Goal: Find specific page/section: Find specific page/section

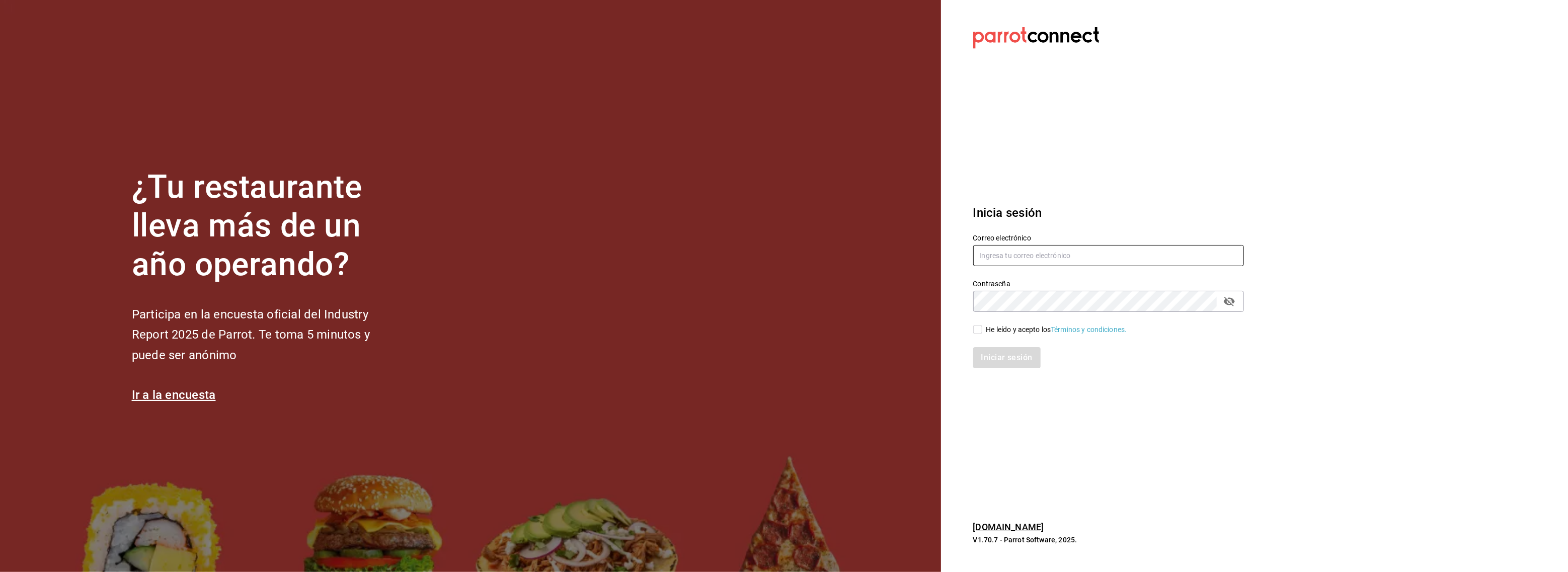
click at [1046, 254] on input "text" at bounding box center [1108, 256] width 271 height 21
type input "[EMAIL_ADDRESS][DOMAIN_NAME]"
click at [977, 329] on input "He leído y acepto los Términos y condiciones." at bounding box center [978, 329] width 9 height 9
checkbox input "true"
click at [986, 353] on button "Iniciar sesión" at bounding box center [1007, 357] width 68 height 21
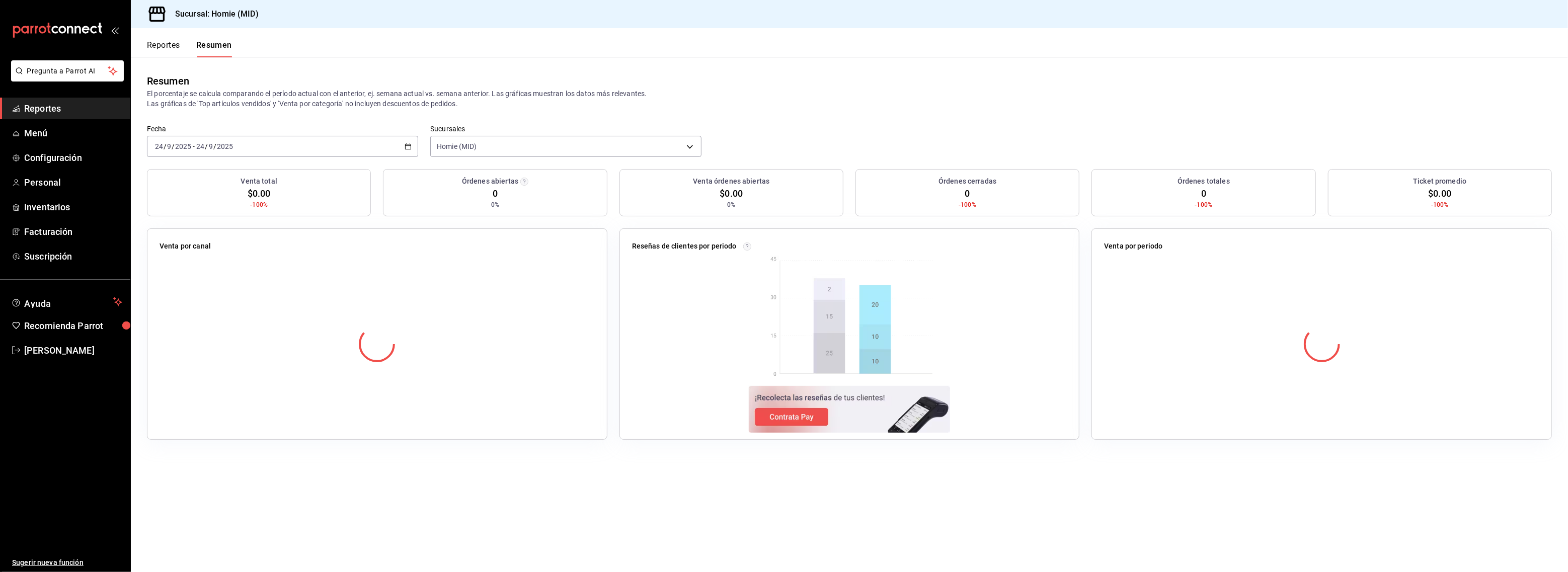
click at [170, 41] on button "Reportes" at bounding box center [163, 49] width 33 height 17
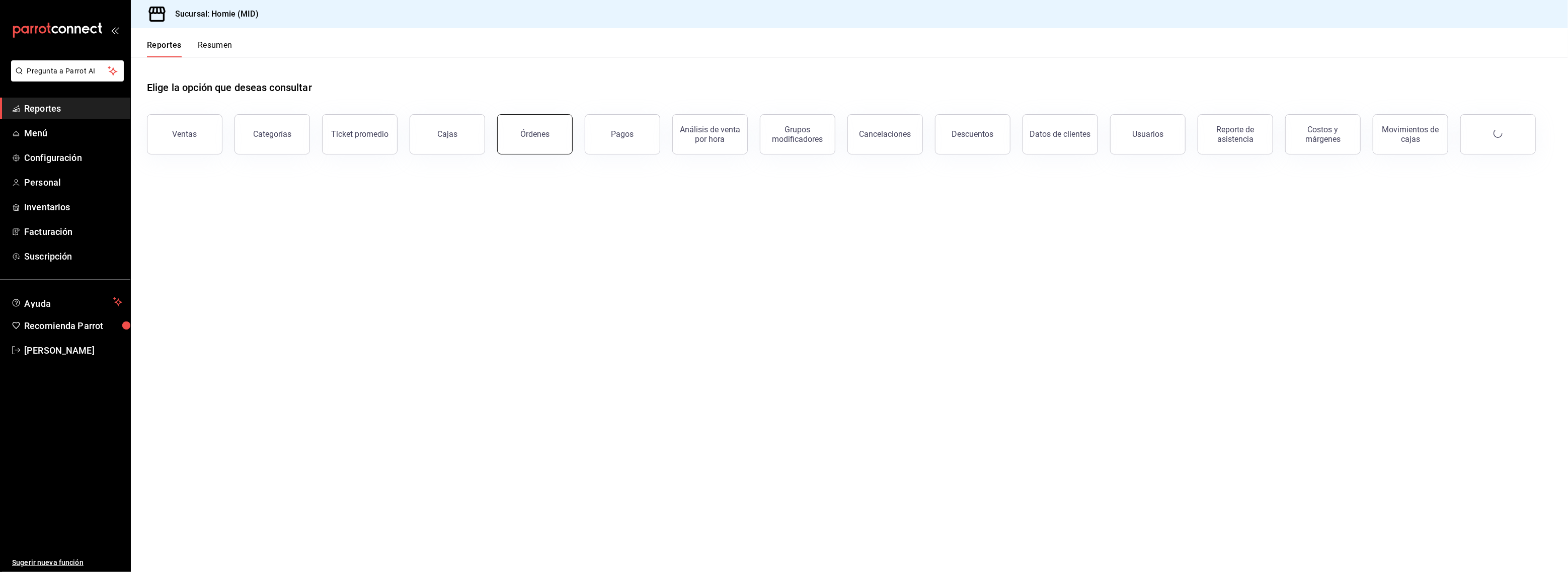
click at [550, 129] on button "Órdenes" at bounding box center [535, 134] width 75 height 40
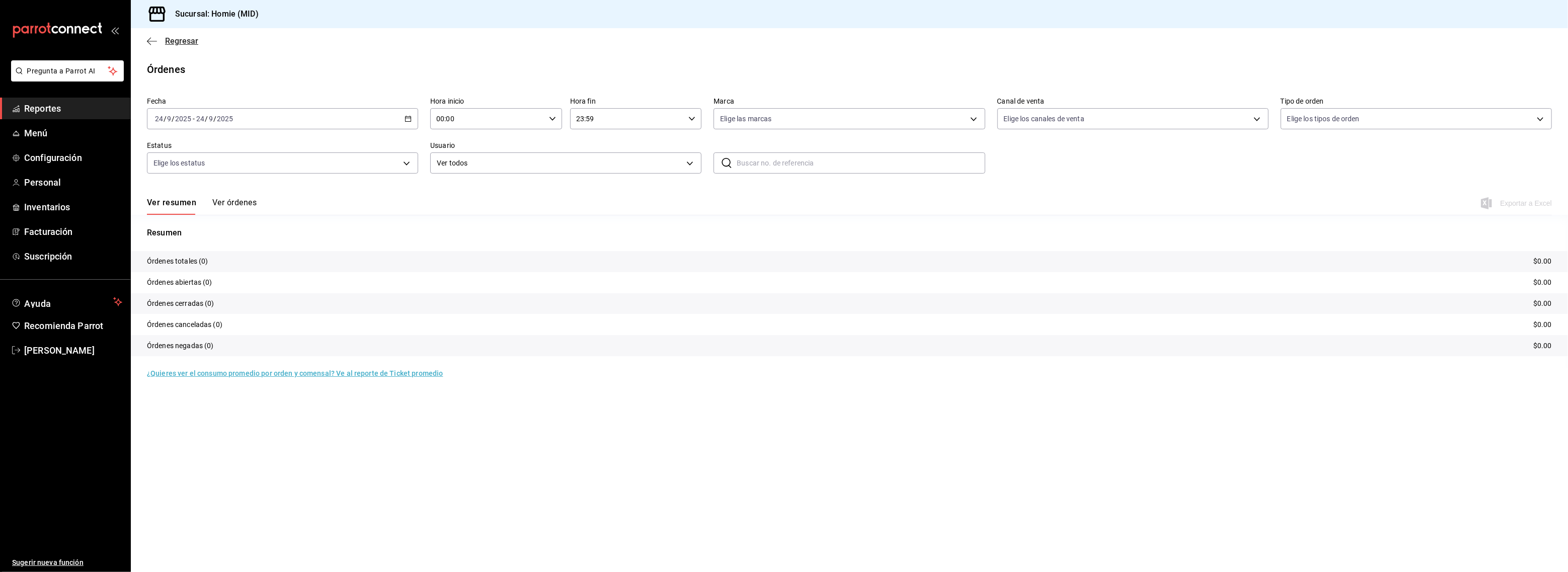
click at [168, 38] on span "Regresar" at bounding box center [181, 41] width 33 height 10
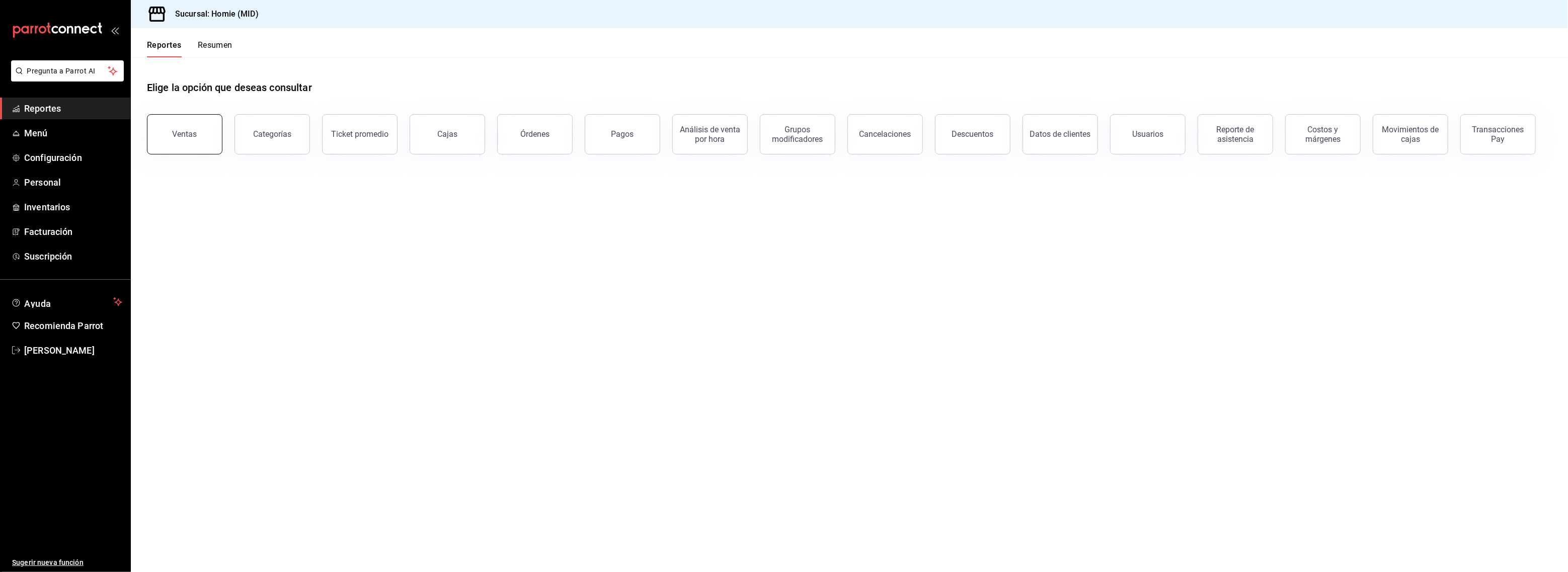
click at [190, 126] on button "Ventas" at bounding box center [184, 134] width 75 height 40
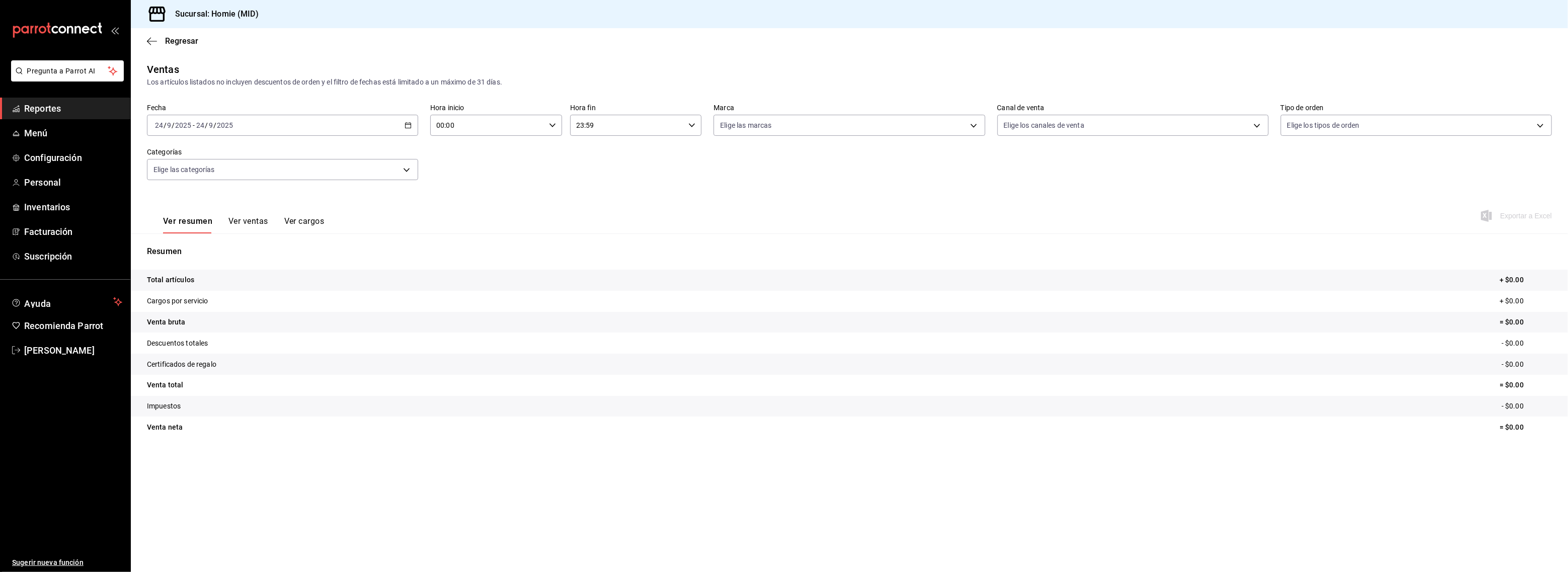
click at [237, 221] on button "Ver ventas" at bounding box center [248, 225] width 40 height 17
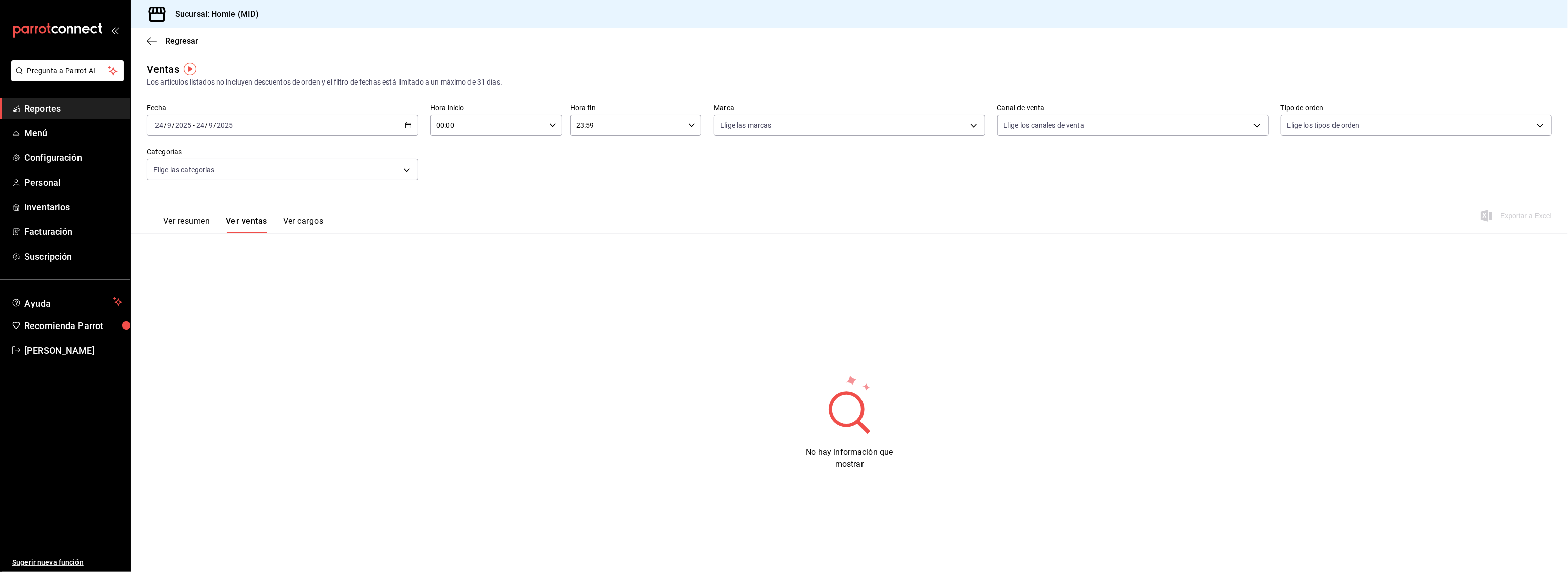
click at [191, 218] on button "Ver resumen" at bounding box center [186, 225] width 47 height 17
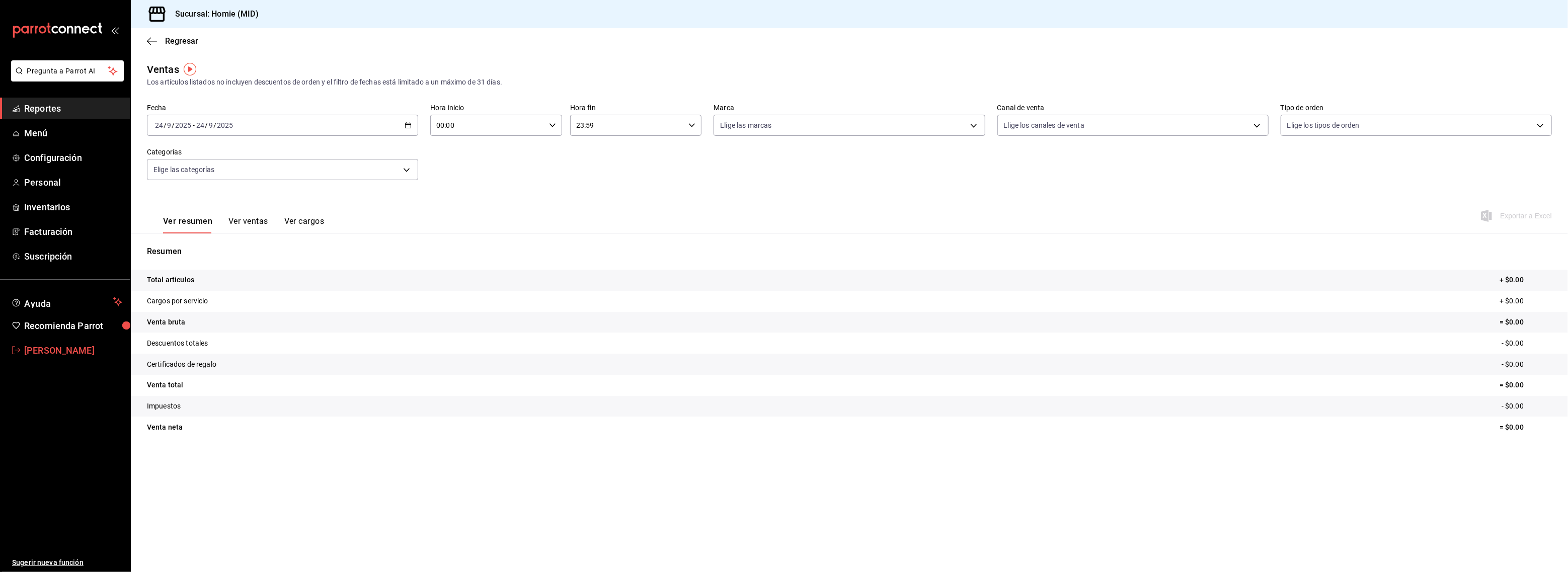
click at [51, 348] on span "José Bermea" at bounding box center [73, 351] width 98 height 13
